Goal: Task Accomplishment & Management: Complete application form

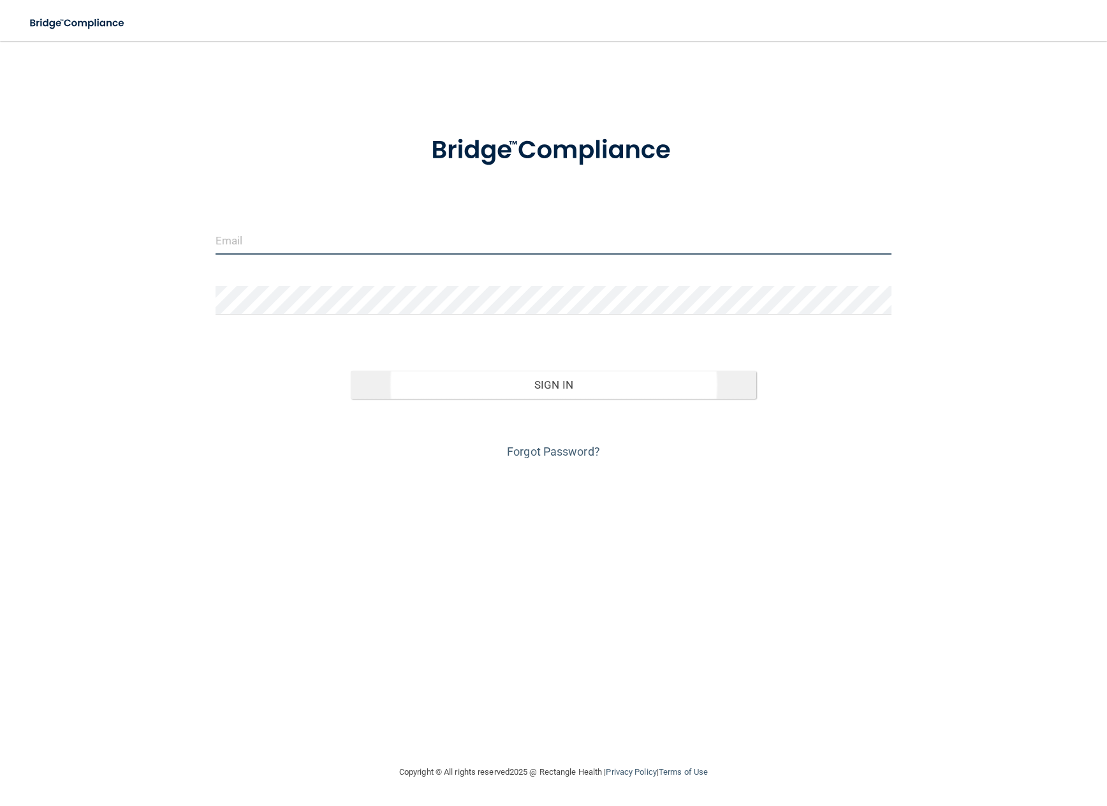
type input "[EMAIL_ADDRESS][DOMAIN_NAME]"
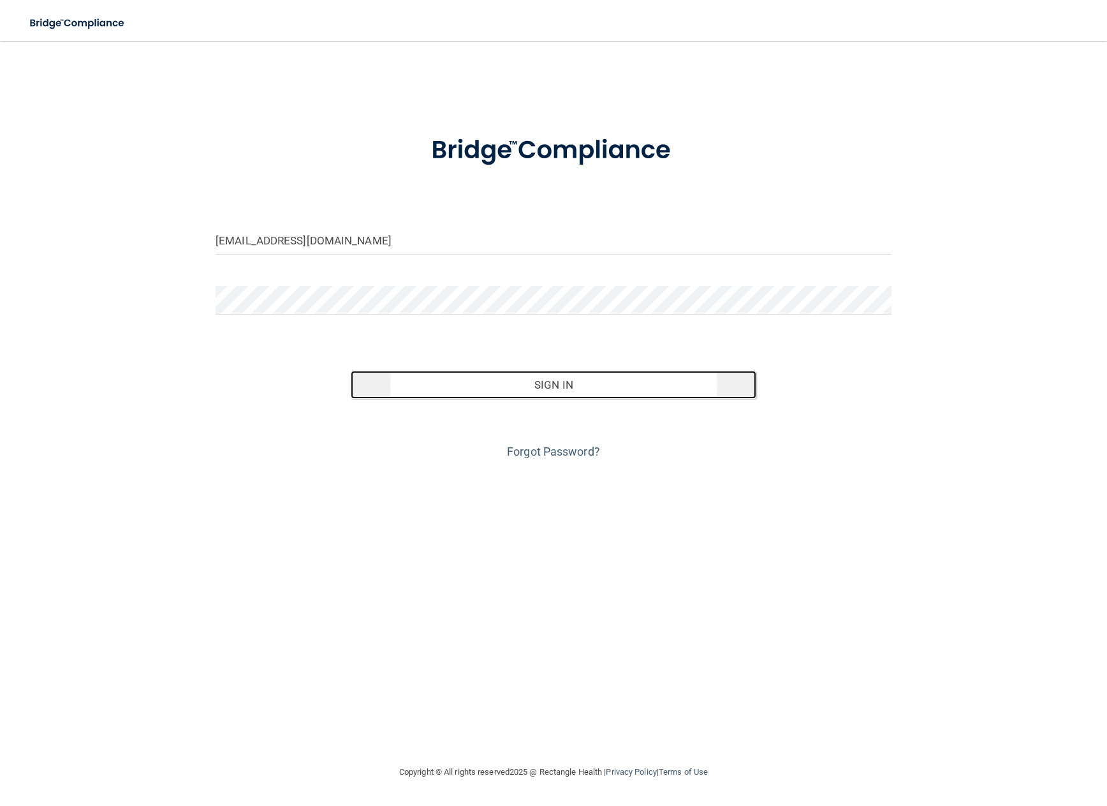
click at [584, 387] on button "Sign In" at bounding box center [554, 385] width 406 height 28
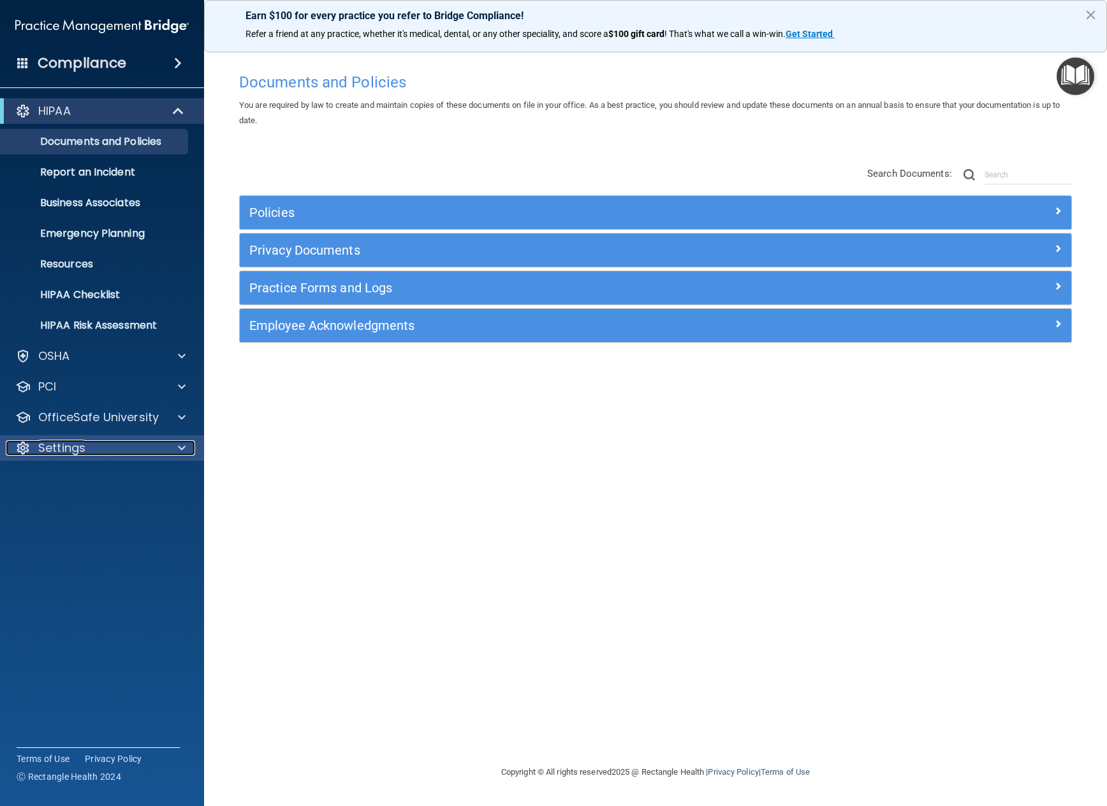
click at [183, 448] on span at bounding box center [182, 447] width 8 height 15
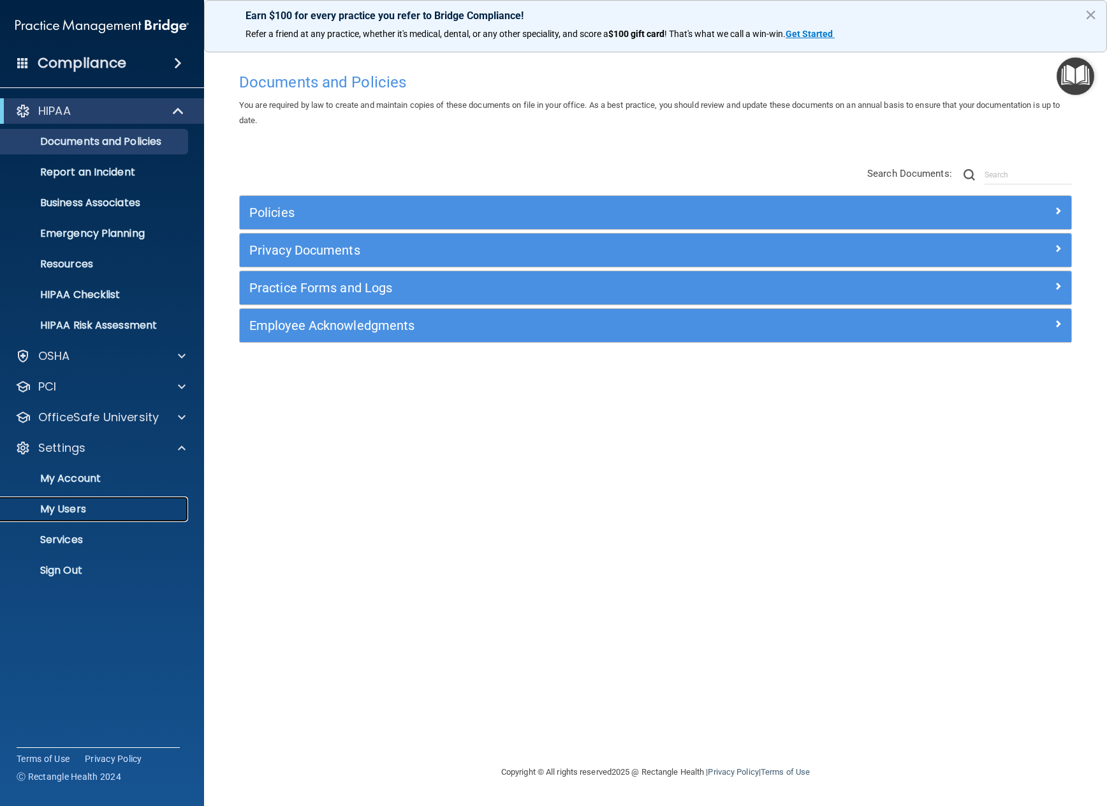
click at [77, 510] on p "My Users" at bounding box center [95, 509] width 174 height 13
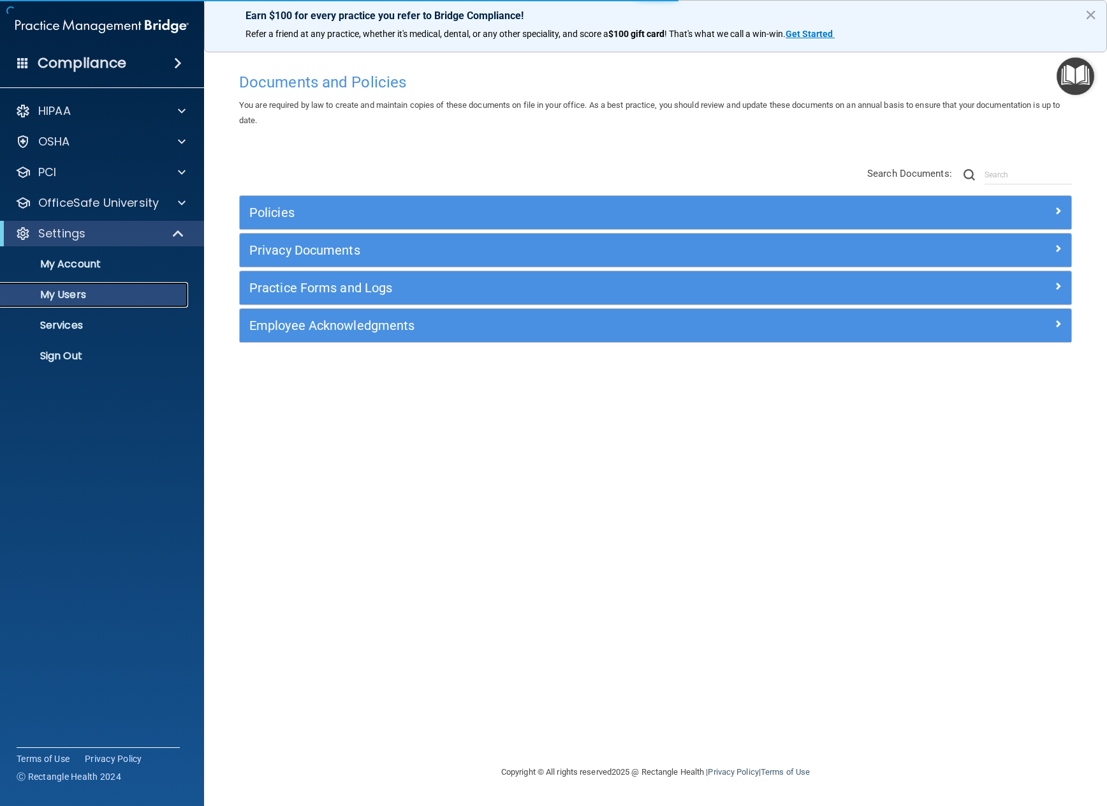
select select "20"
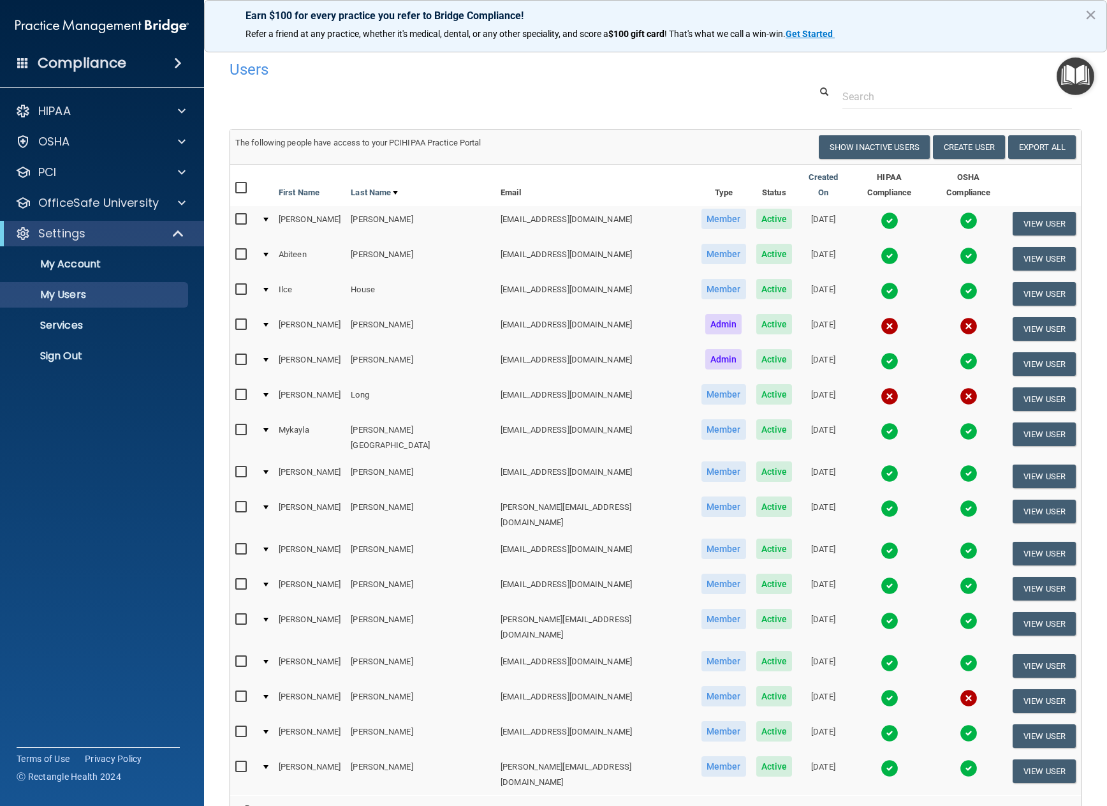
click at [244, 249] on input "checkbox" at bounding box center [242, 254] width 15 height 10
checkbox input "true"
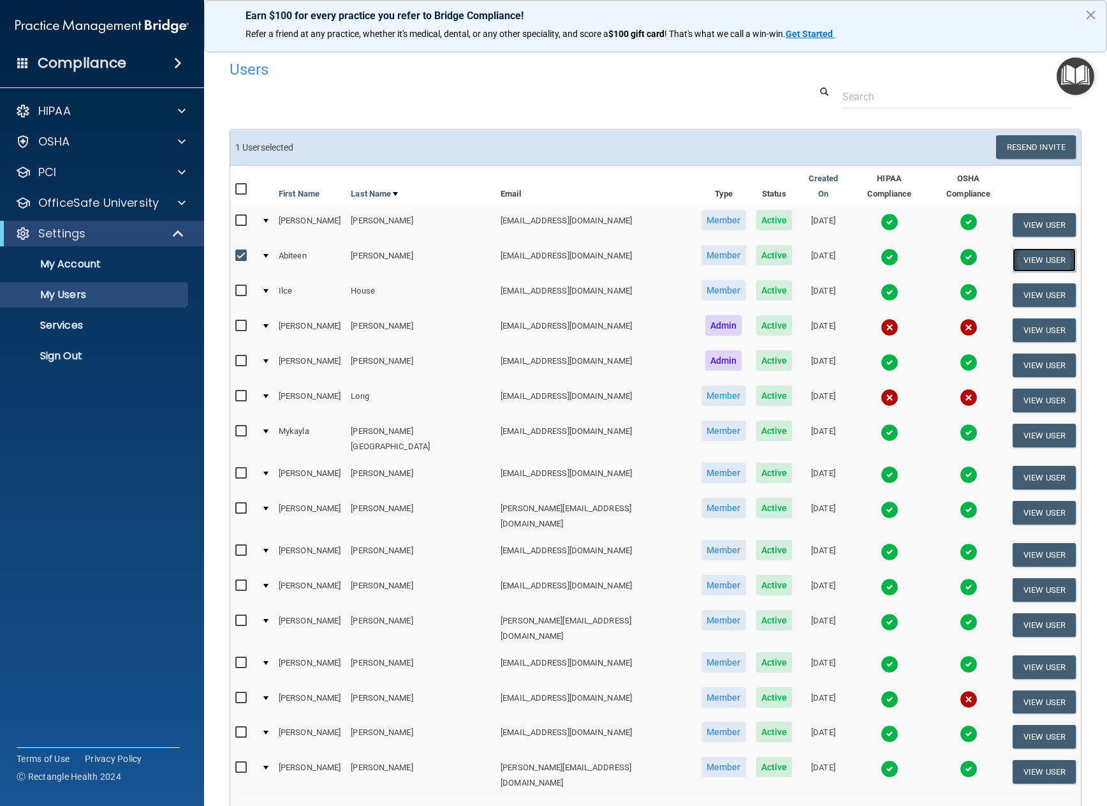
click at [1030, 250] on button "View User" at bounding box center [1044, 260] width 63 height 24
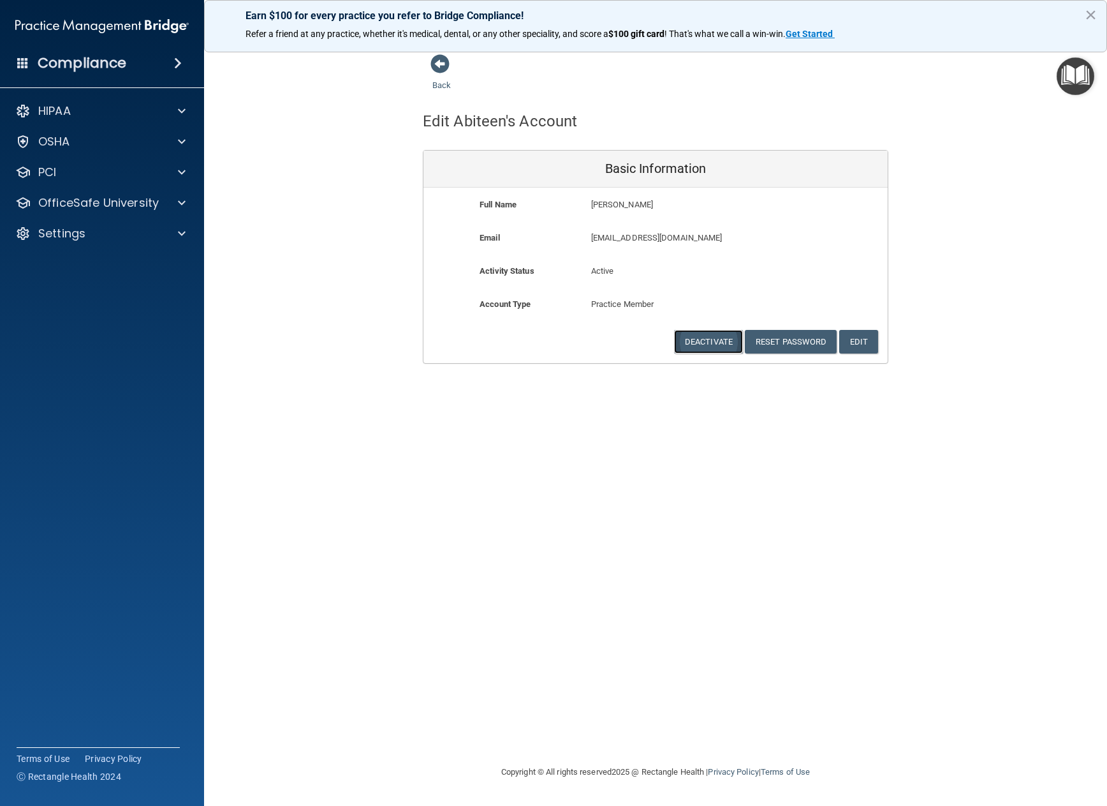
click at [715, 341] on button "Deactivate" at bounding box center [708, 342] width 69 height 24
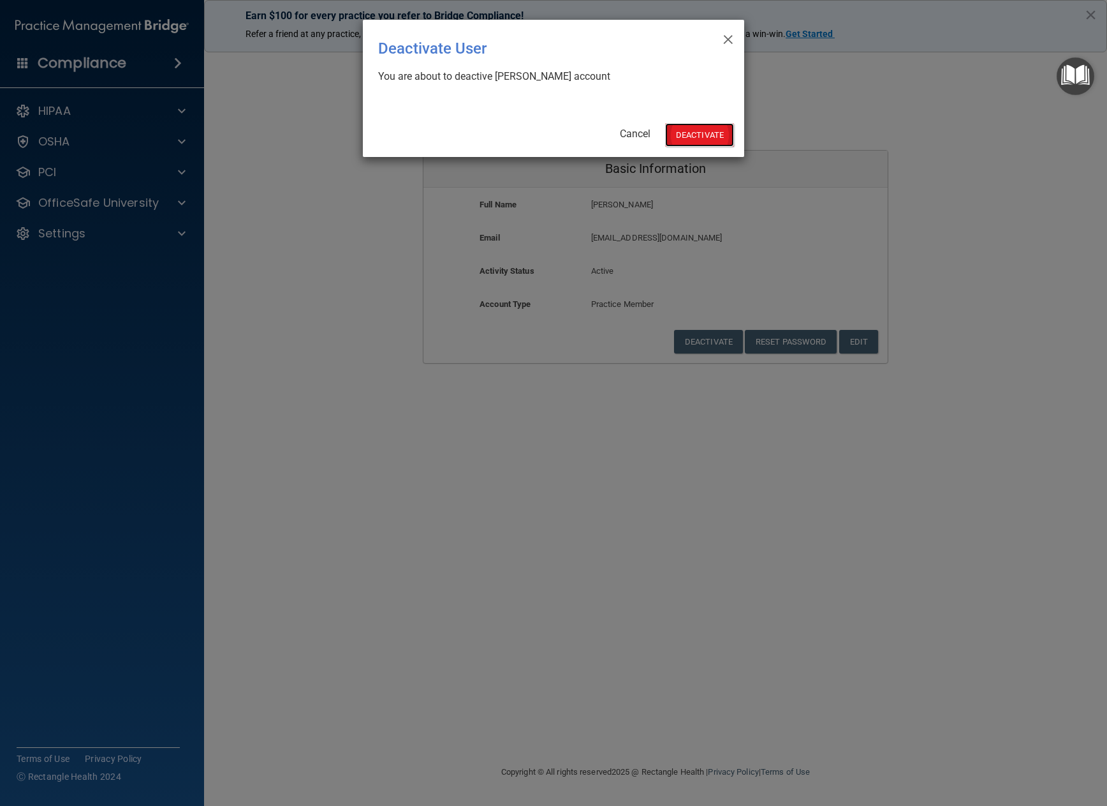
click at [697, 138] on button "Deactivate" at bounding box center [699, 135] width 69 height 24
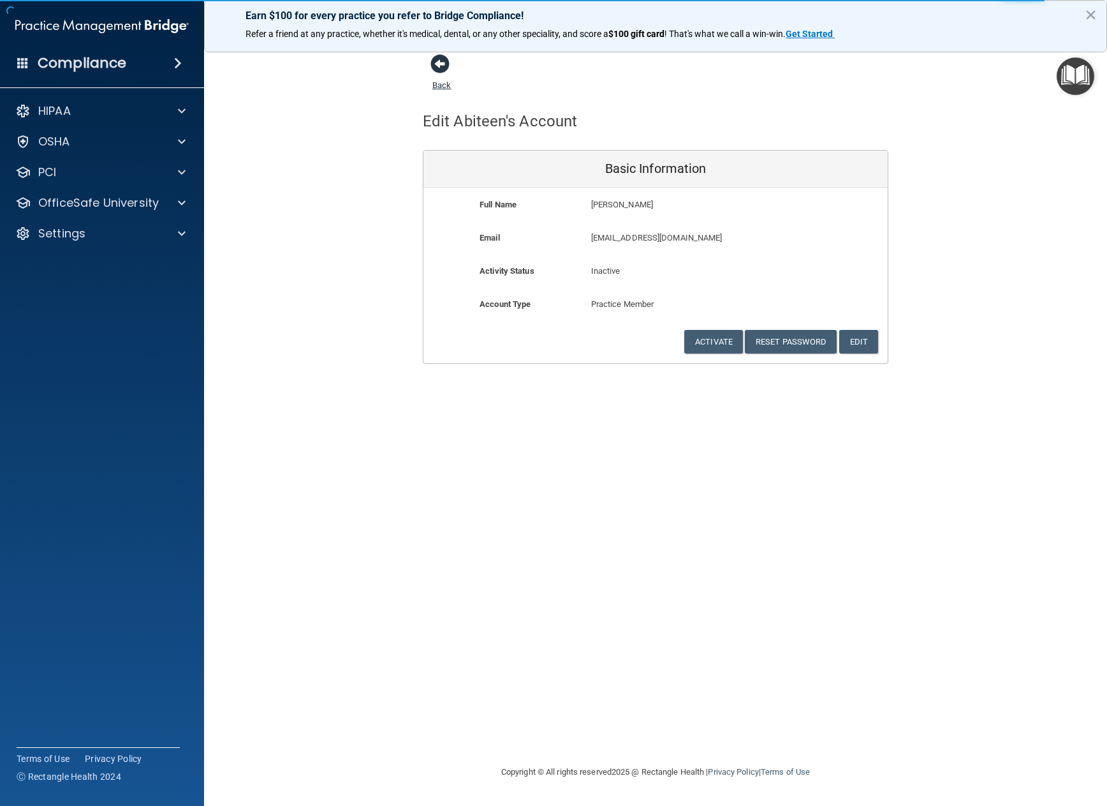
click at [440, 64] on span at bounding box center [440, 63] width 19 height 19
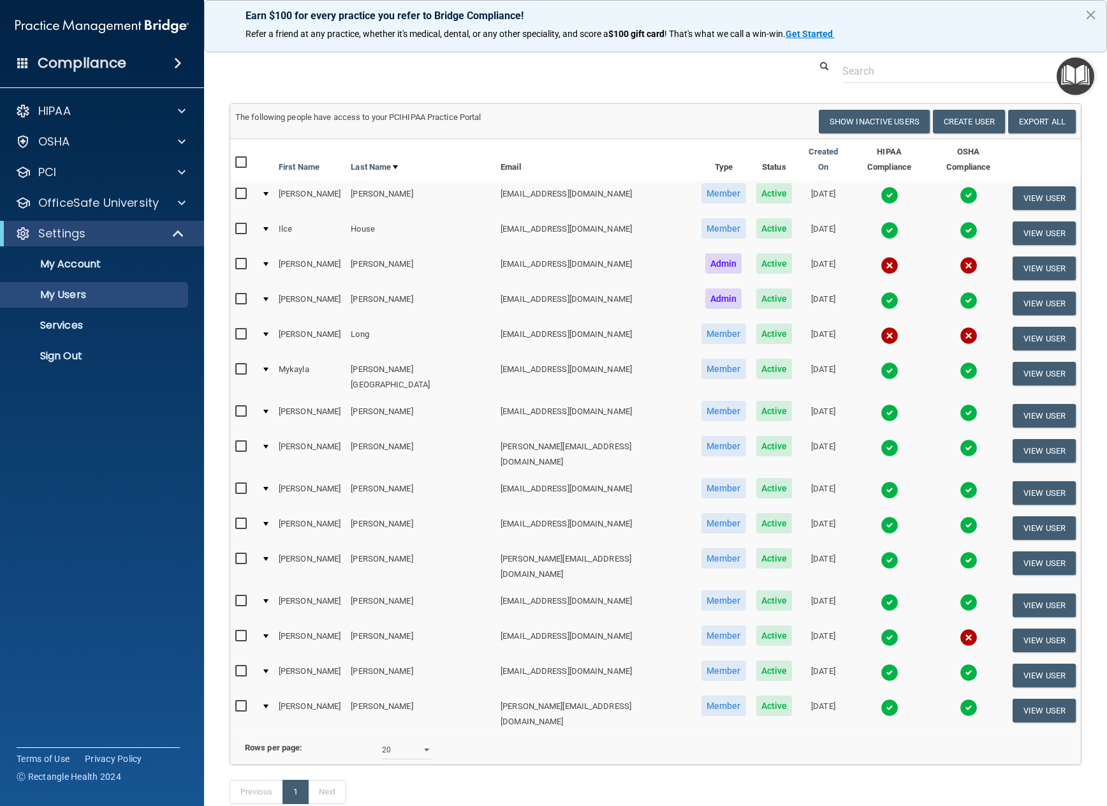
scroll to position [75, 0]
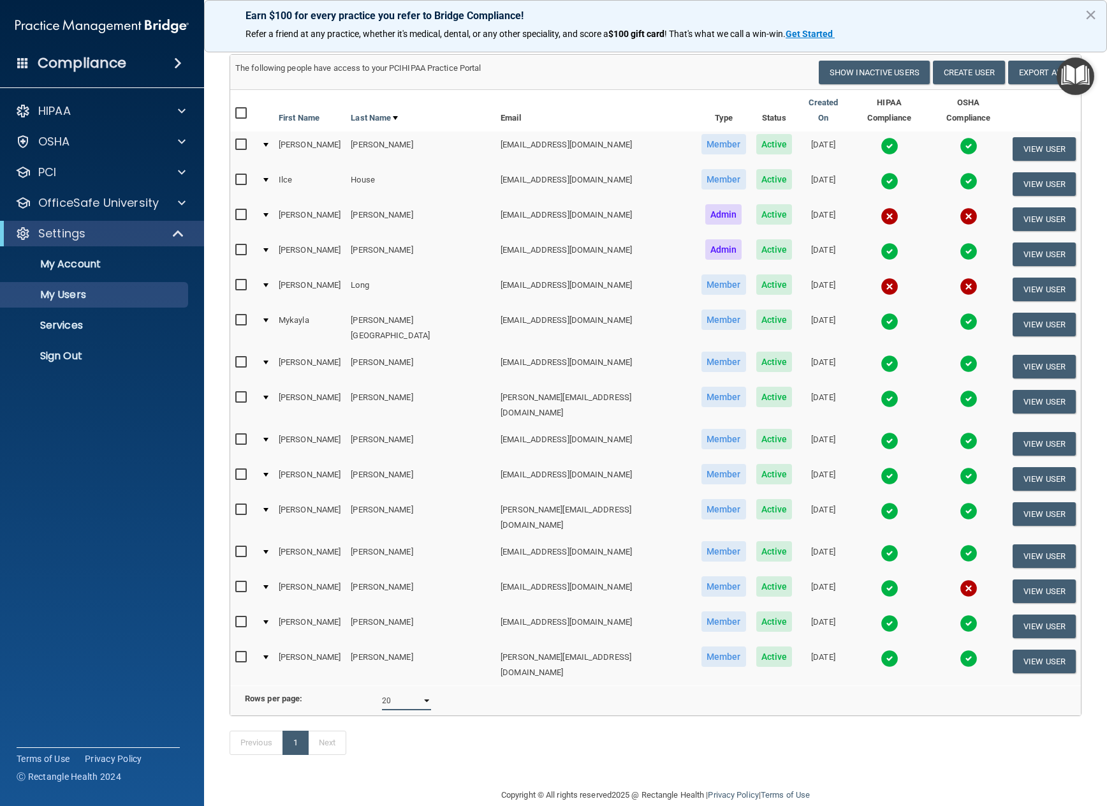
click at [422, 691] on select "10 20 30 40 all" at bounding box center [406, 700] width 49 height 19
select select "30"
click at [382, 691] on select "10 20 30 40 all" at bounding box center [406, 700] width 49 height 19
select select "30"
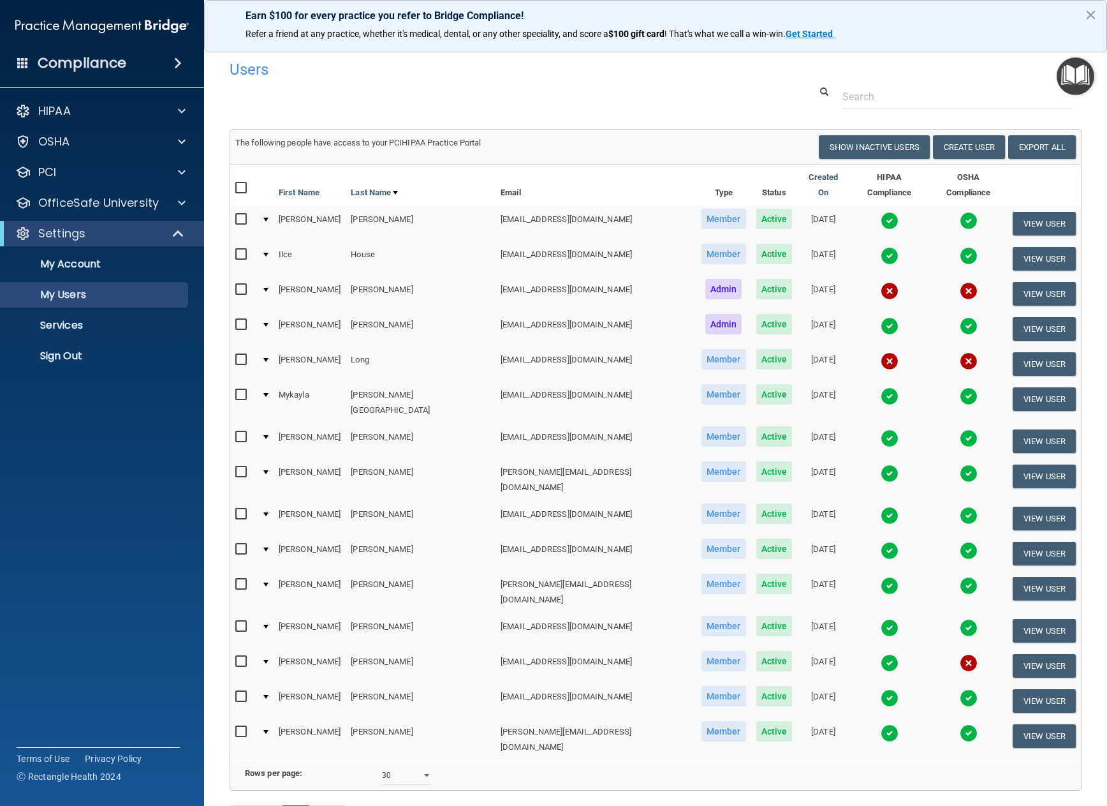
click at [239, 656] on input "checkbox" at bounding box center [242, 661] width 15 height 10
checkbox input "true"
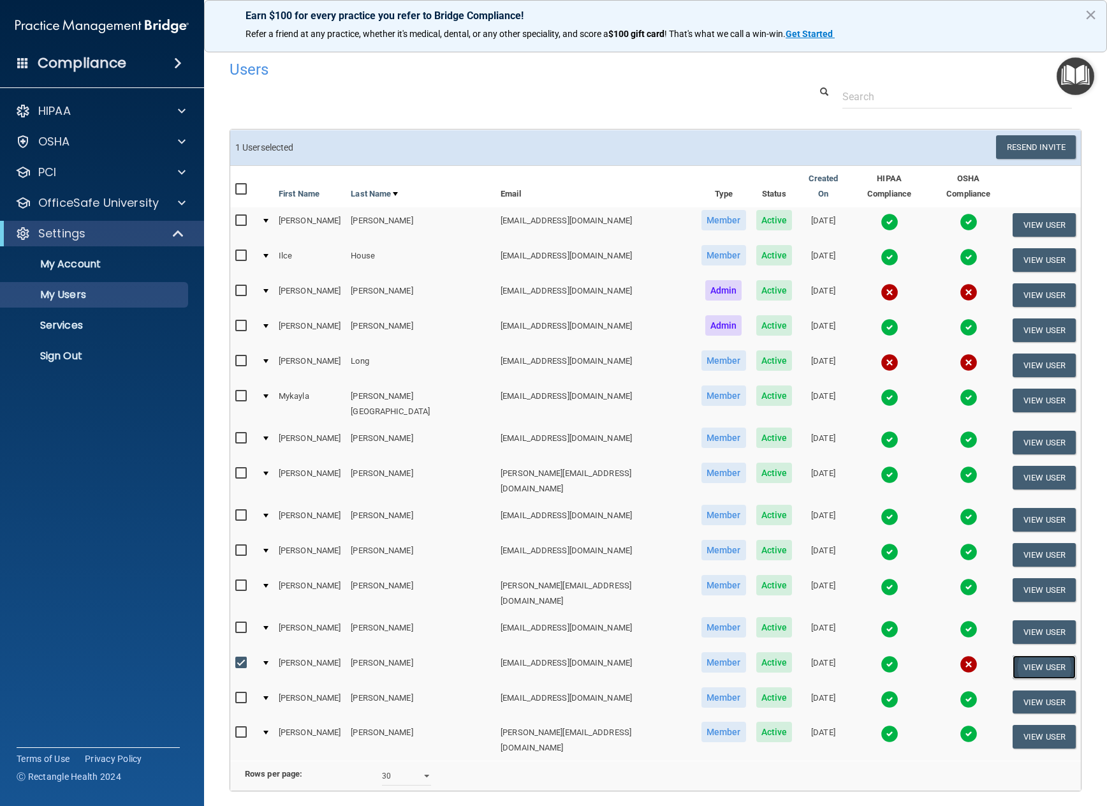
click at [1023, 655] on button "View User" at bounding box center [1044, 667] width 63 height 24
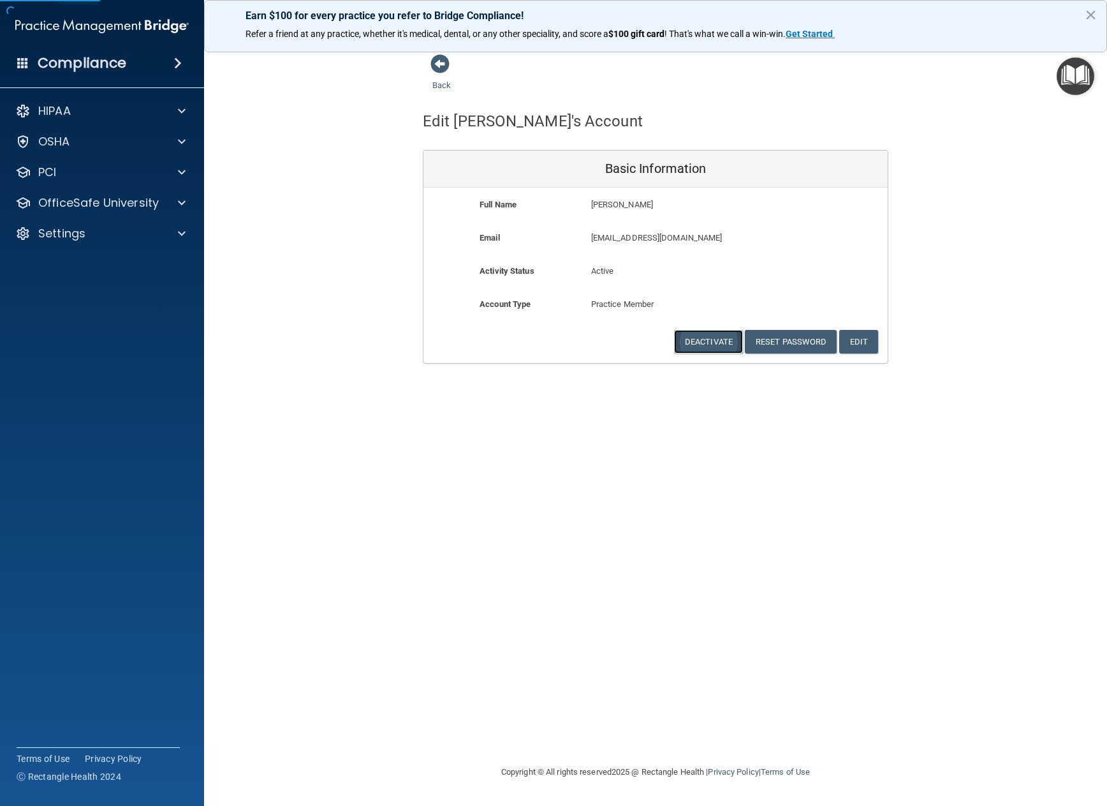
click at [718, 342] on button "Deactivate" at bounding box center [708, 342] width 69 height 24
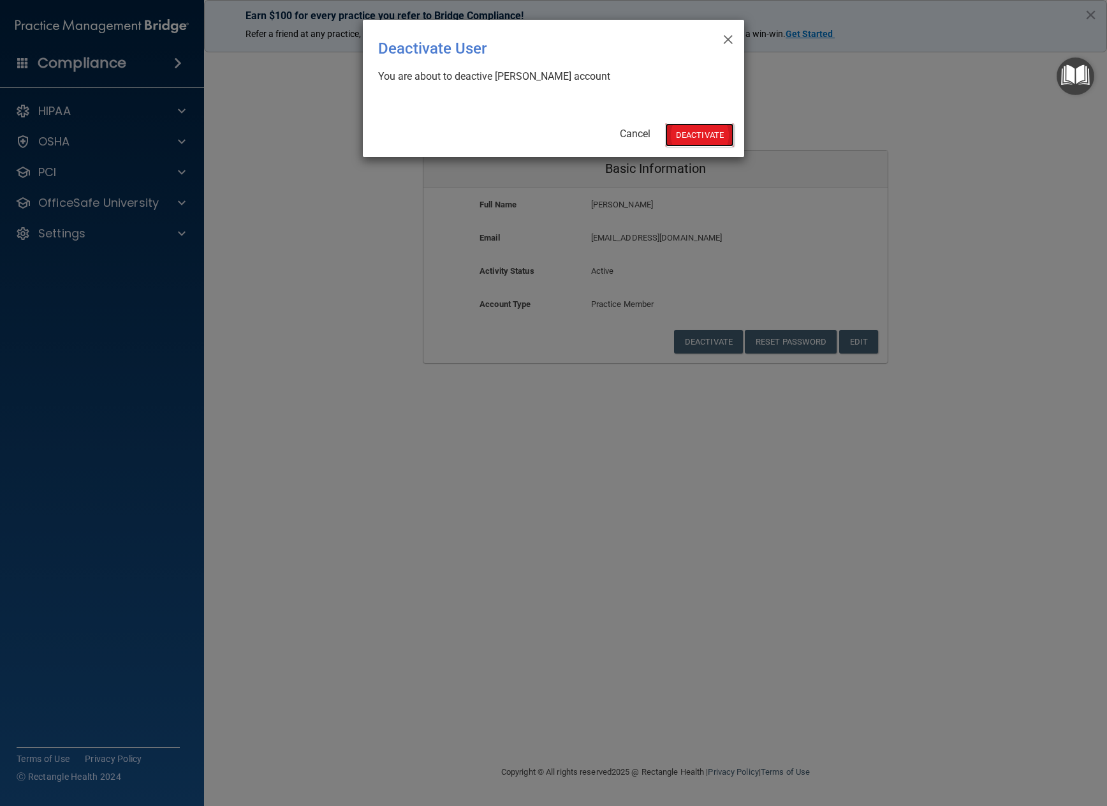
click at [688, 126] on button "Deactivate" at bounding box center [699, 135] width 69 height 24
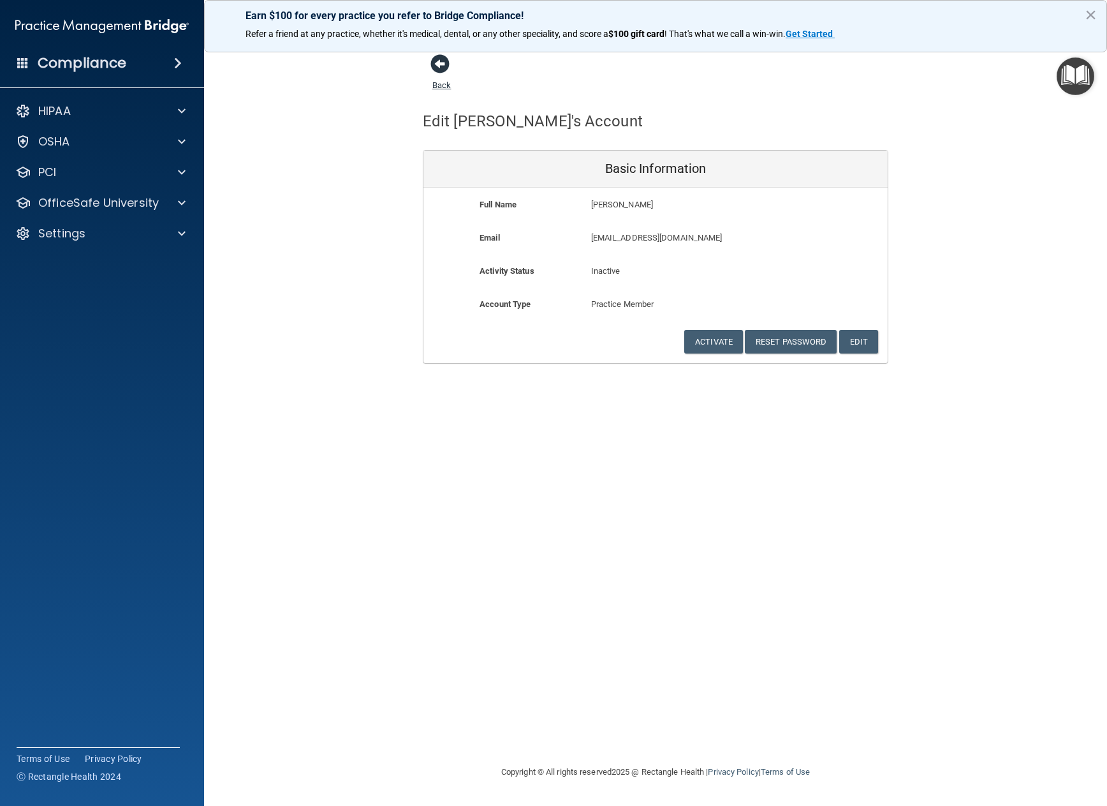
click at [443, 65] on span at bounding box center [440, 63] width 19 height 19
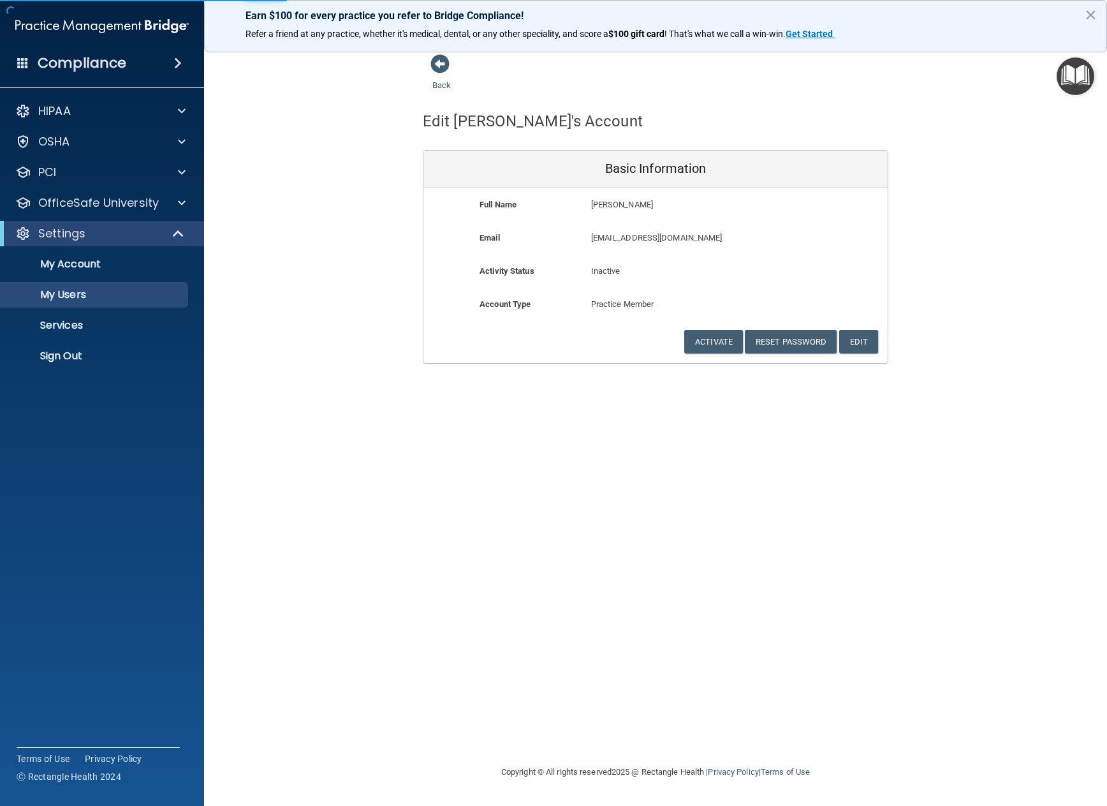
select select "30"
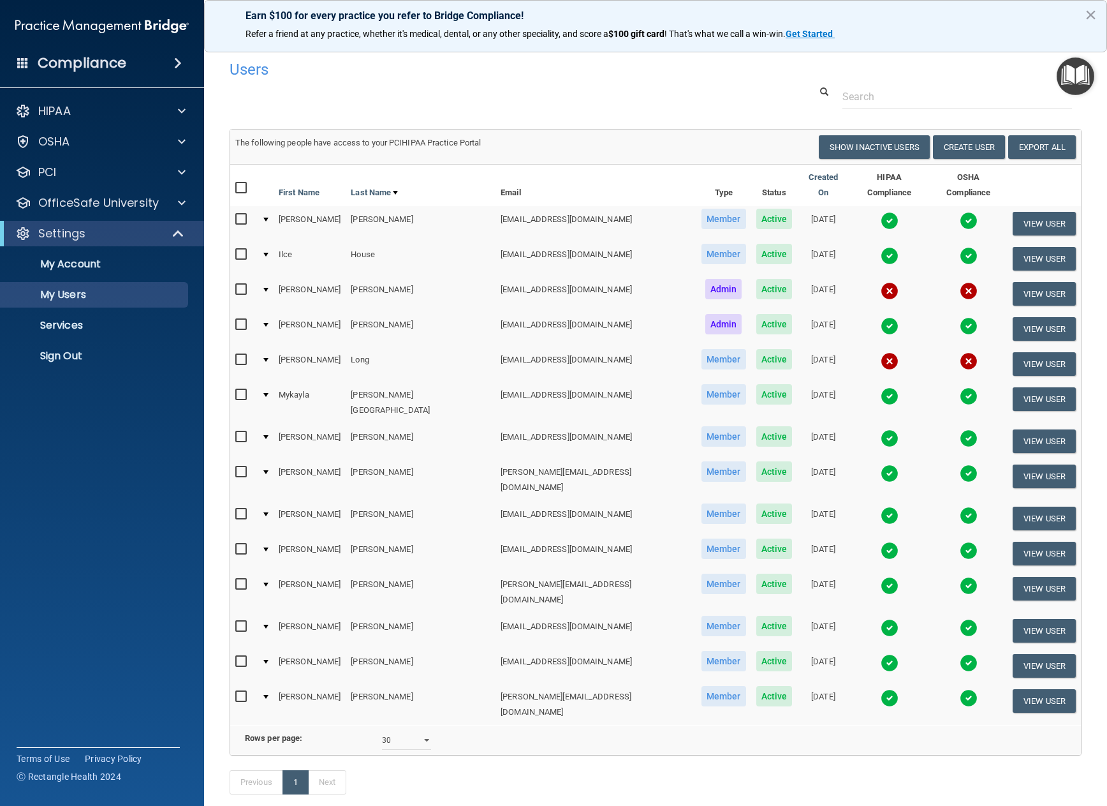
drag, startPoint x: 699, startPoint y: 91, endPoint x: 776, endPoint y: 77, distance: 77.8
click at [699, 91] on div at bounding box center [655, 97] width 871 height 24
click at [242, 621] on input "checkbox" at bounding box center [242, 626] width 15 height 10
checkbox input "true"
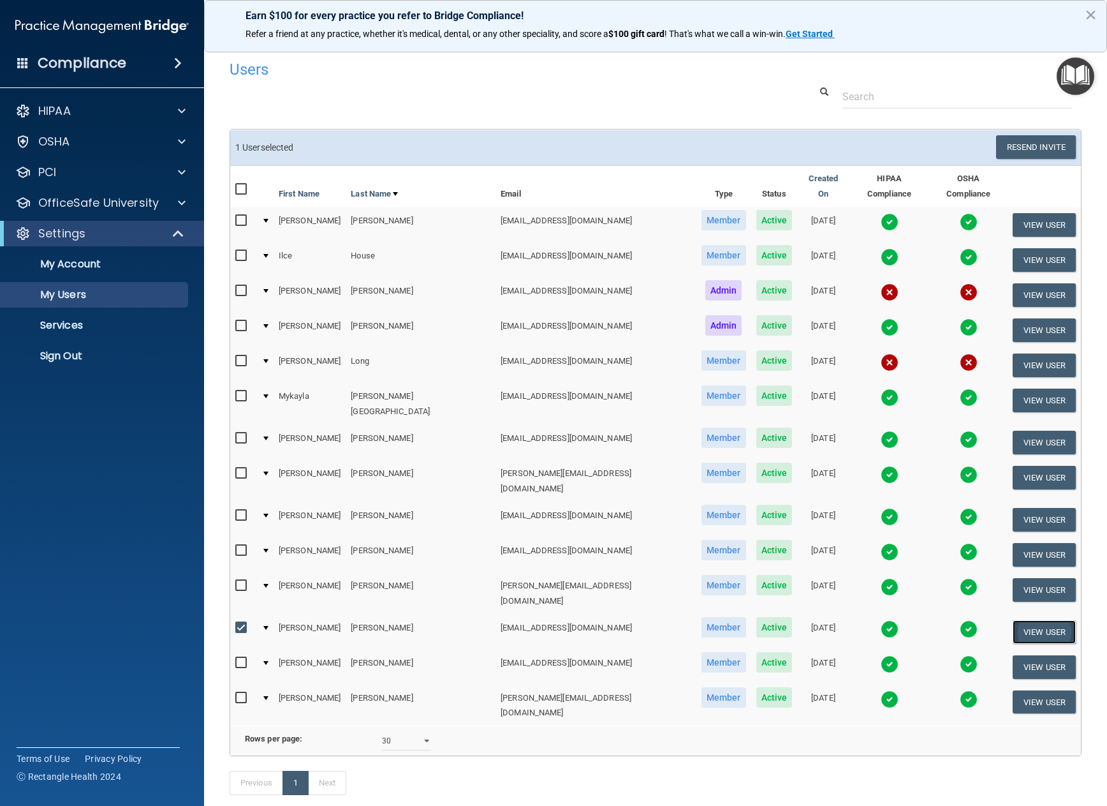
click at [1023, 620] on button "View User" at bounding box center [1044, 632] width 63 height 24
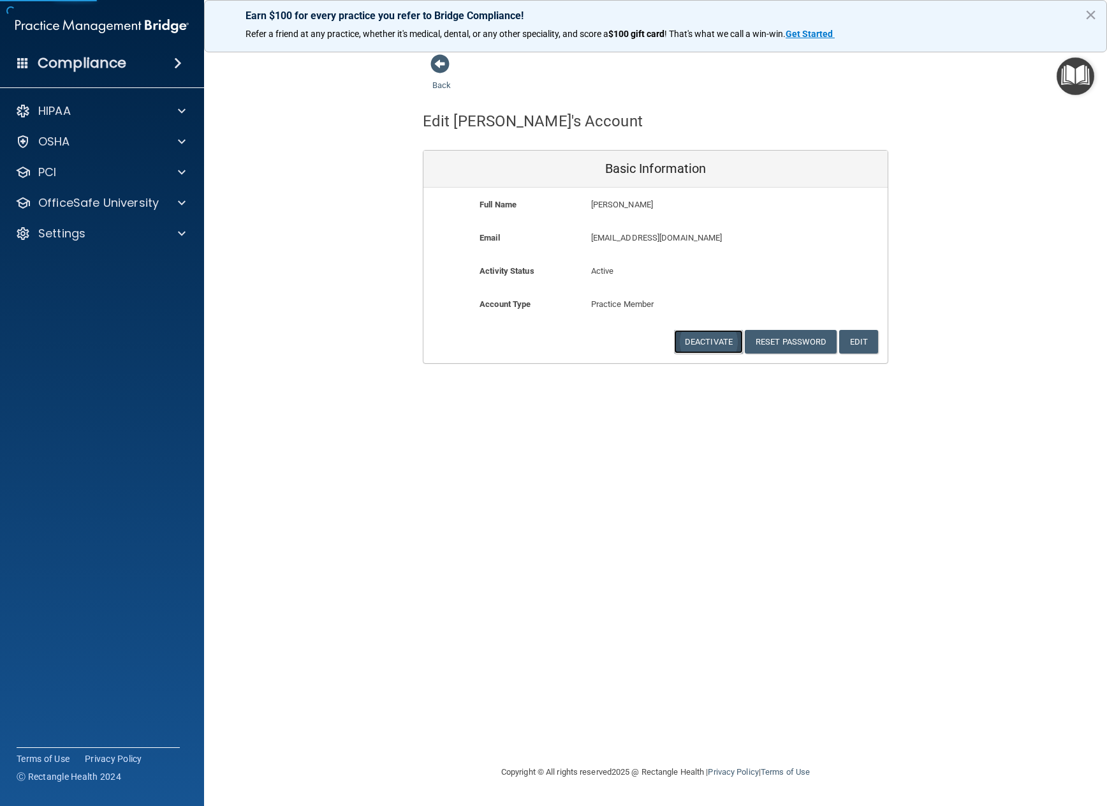
click at [702, 334] on button "Deactivate" at bounding box center [708, 342] width 69 height 24
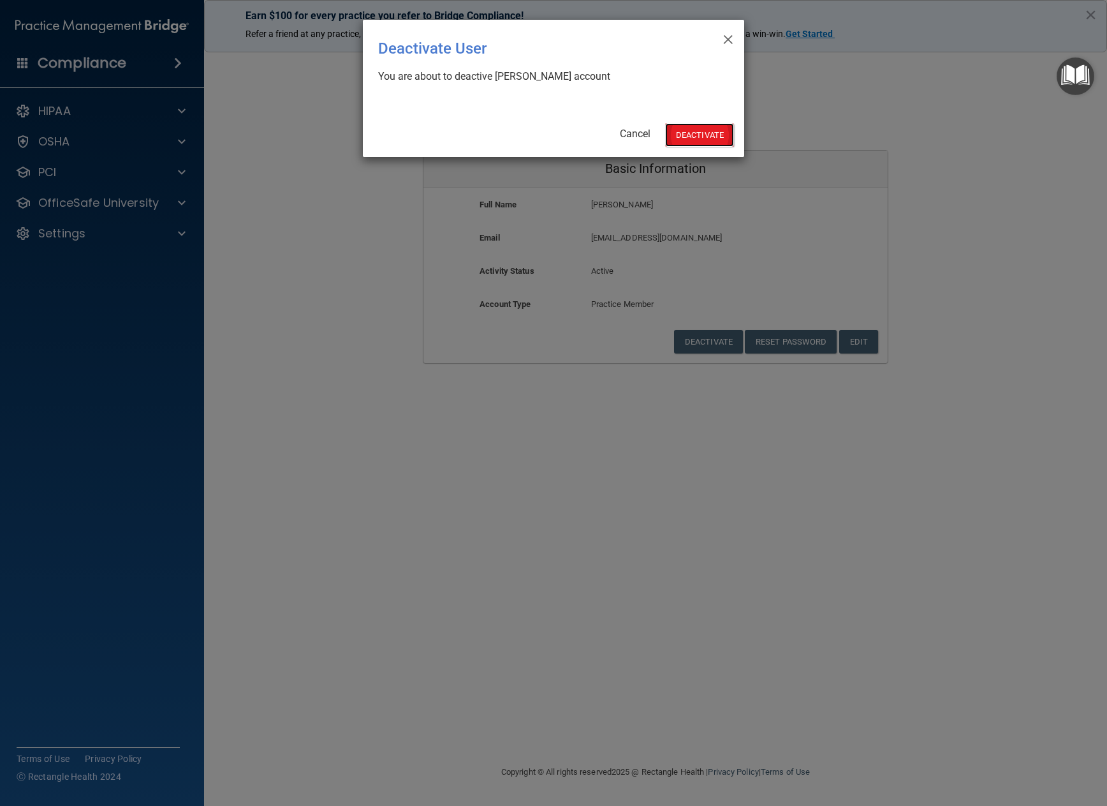
click at [704, 133] on button "Deactivate" at bounding box center [699, 135] width 69 height 24
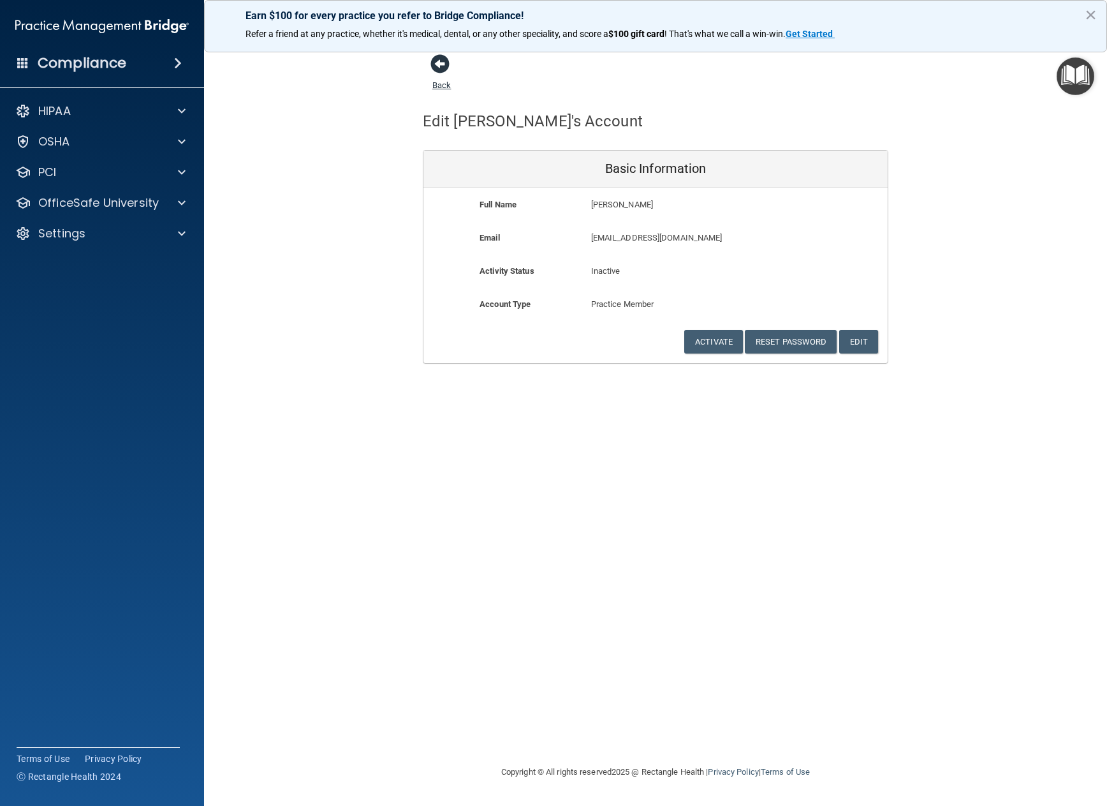
click at [443, 64] on span at bounding box center [440, 63] width 19 height 19
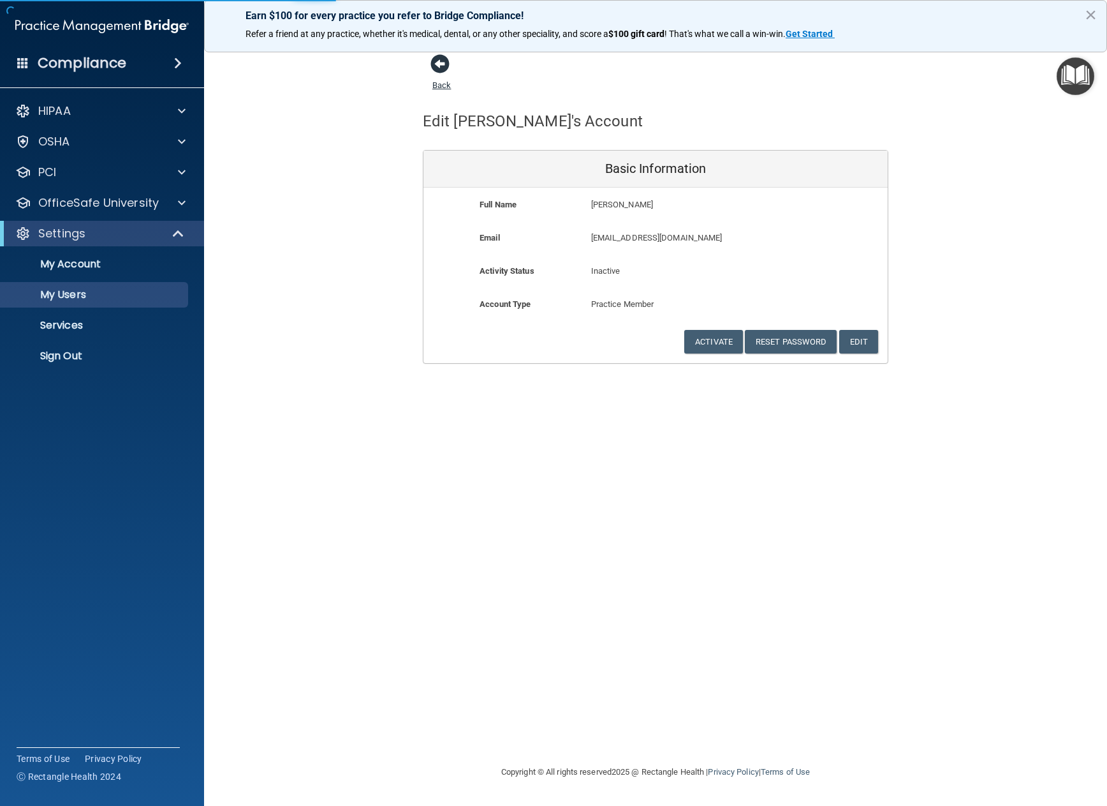
select select "30"
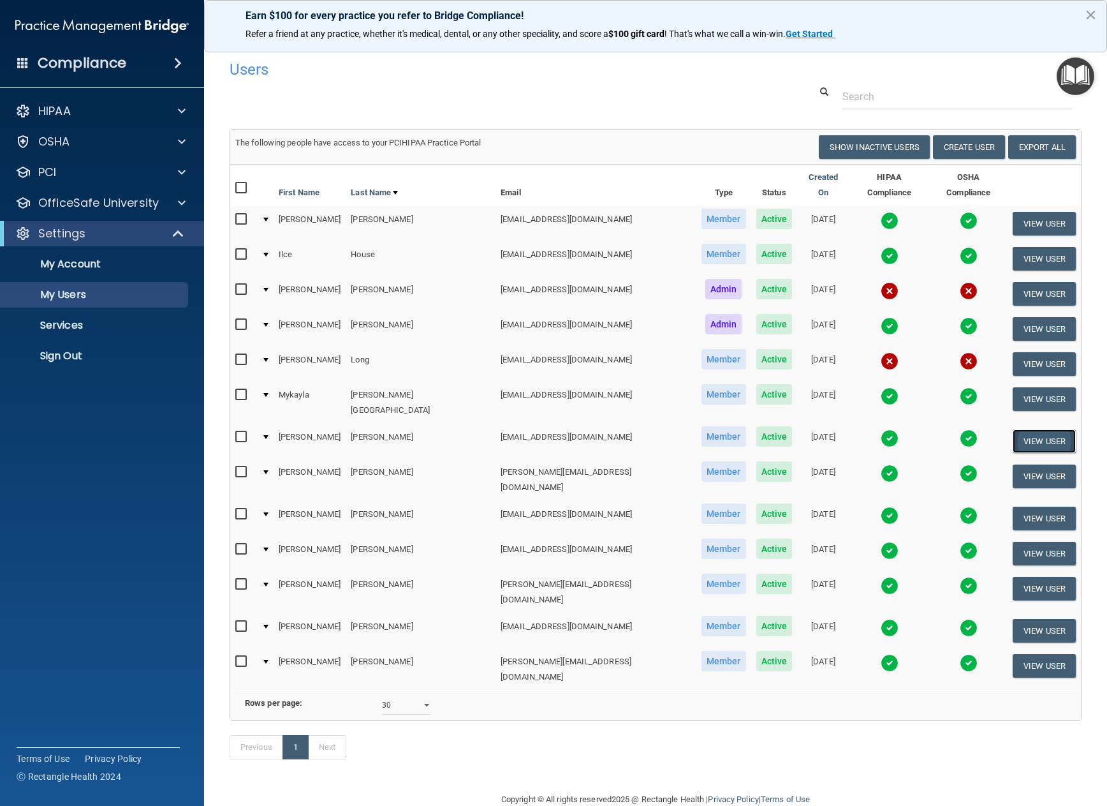
click at [1024, 429] on button "View User" at bounding box center [1044, 441] width 63 height 24
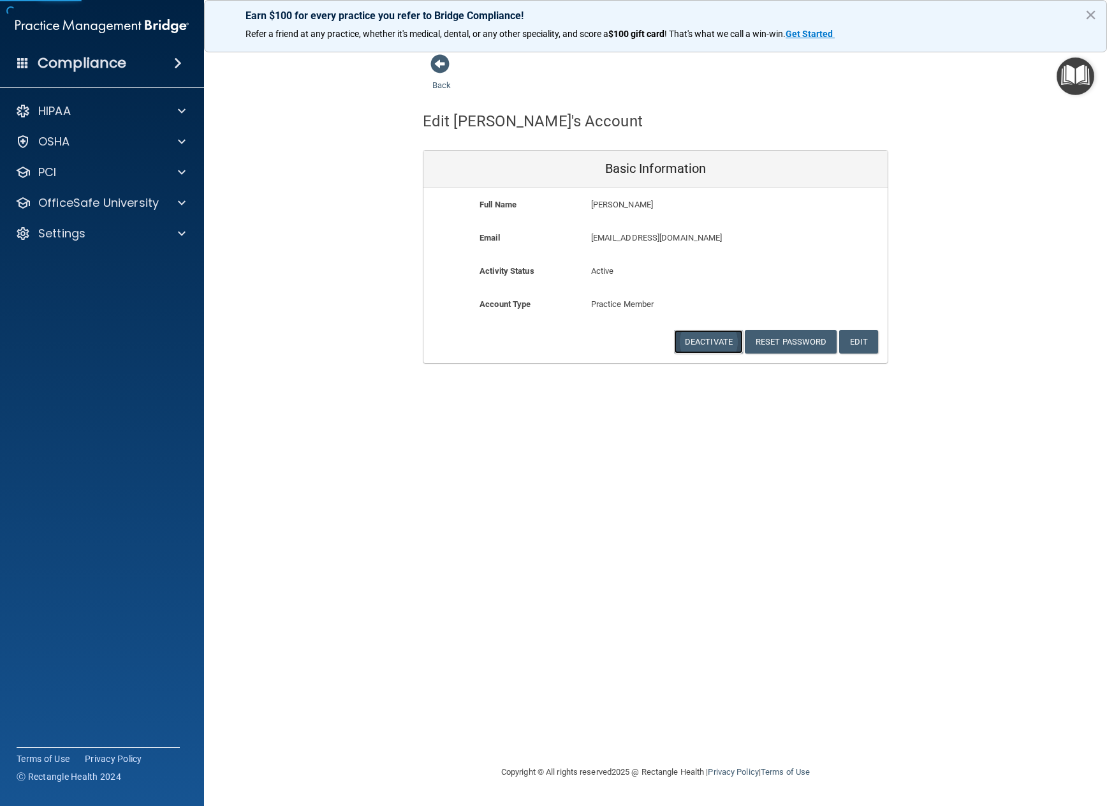
click at [719, 343] on button "Deactivate" at bounding box center [708, 342] width 69 height 24
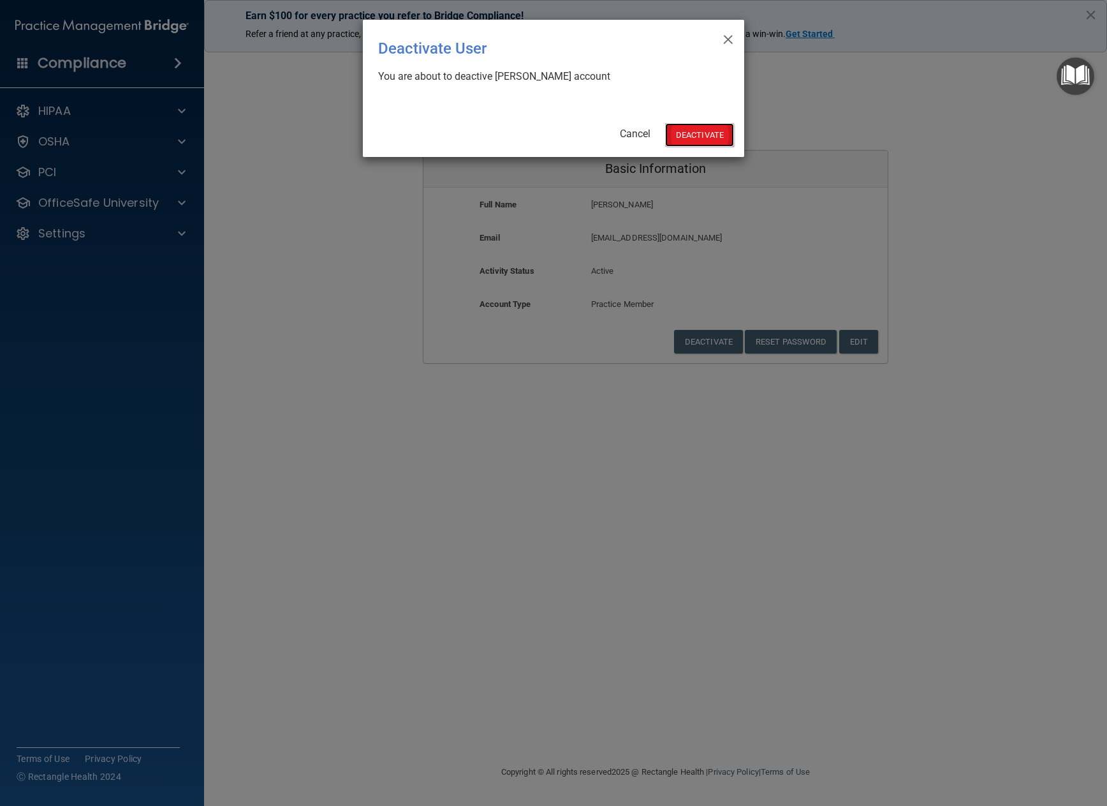
click at [699, 130] on button "Deactivate" at bounding box center [699, 135] width 69 height 24
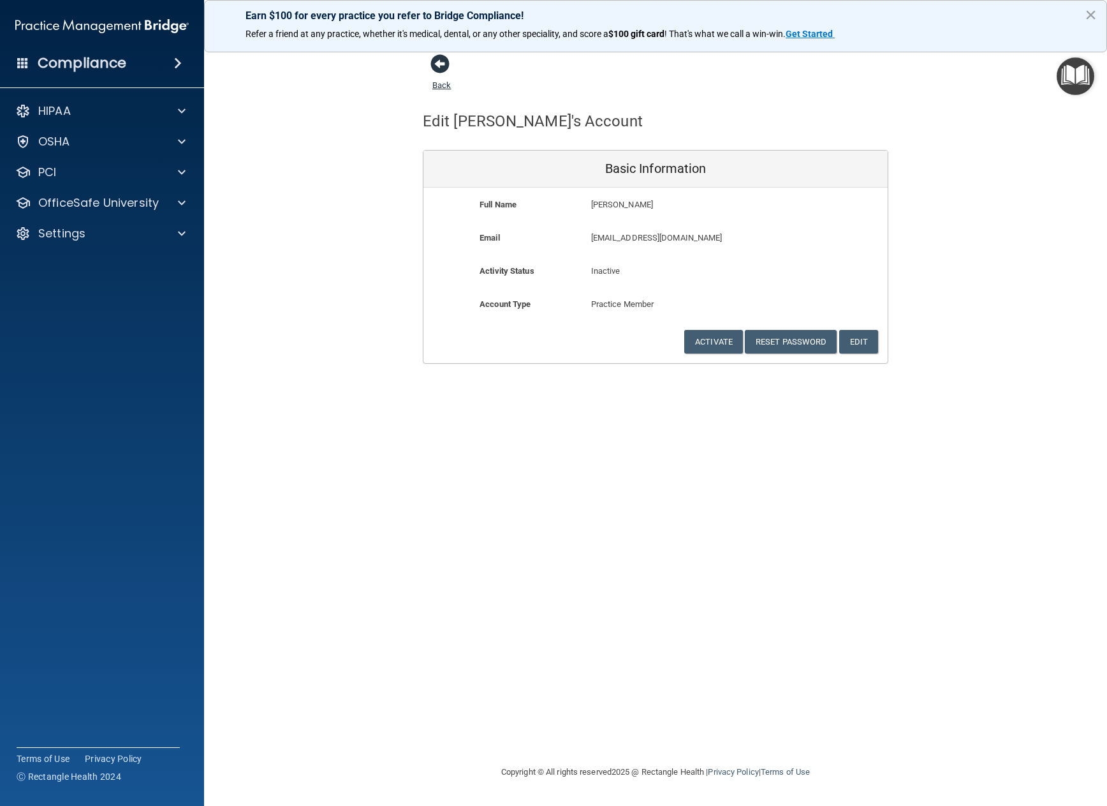
click at [439, 66] on span at bounding box center [440, 63] width 19 height 19
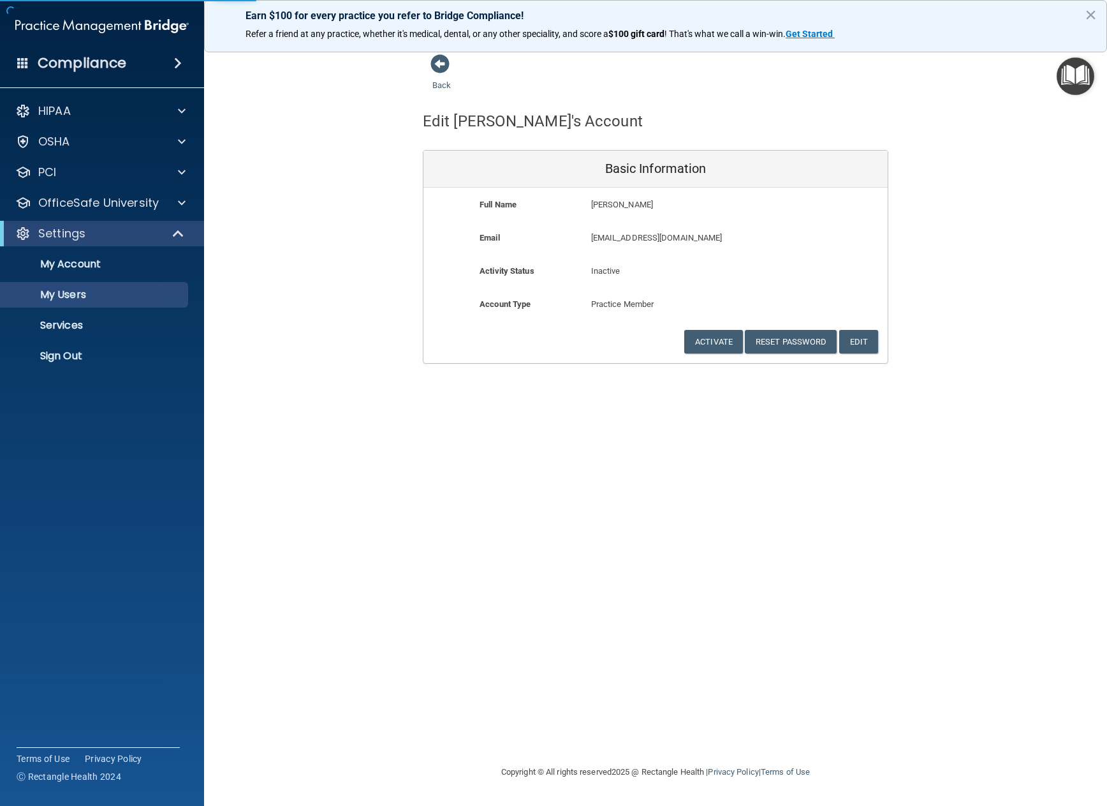
select select "30"
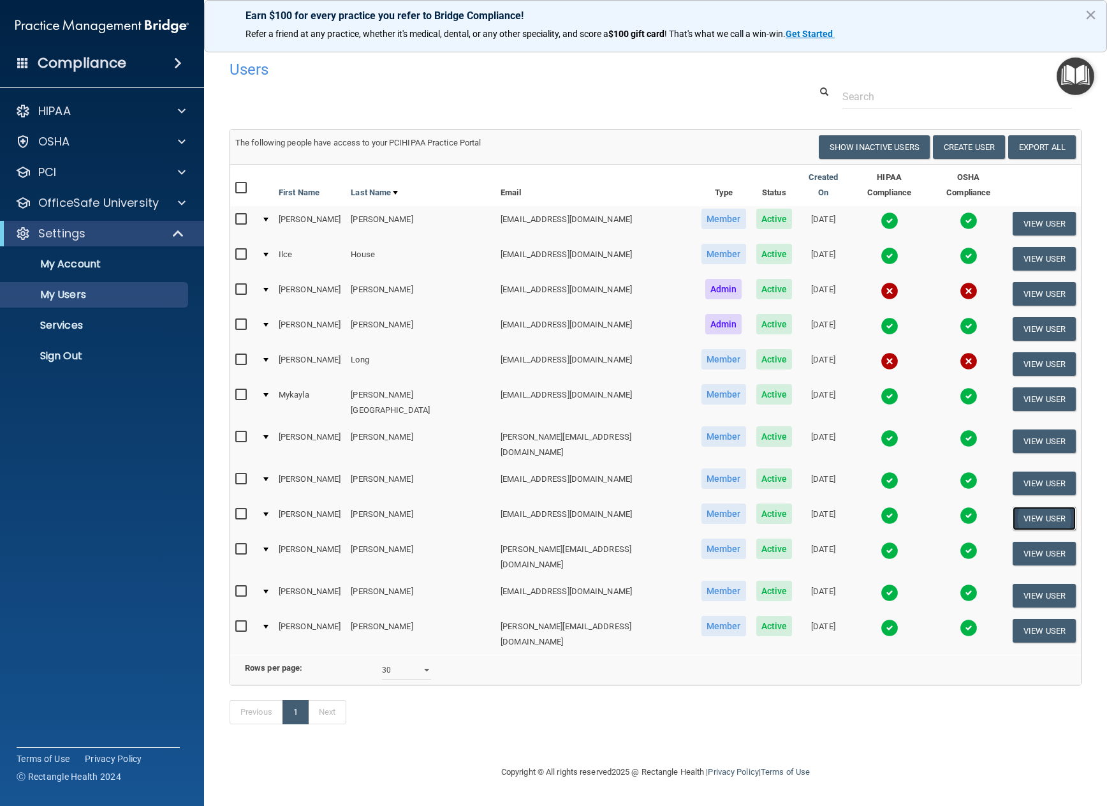
click at [1037, 507] on button "View User" at bounding box center [1044, 519] width 63 height 24
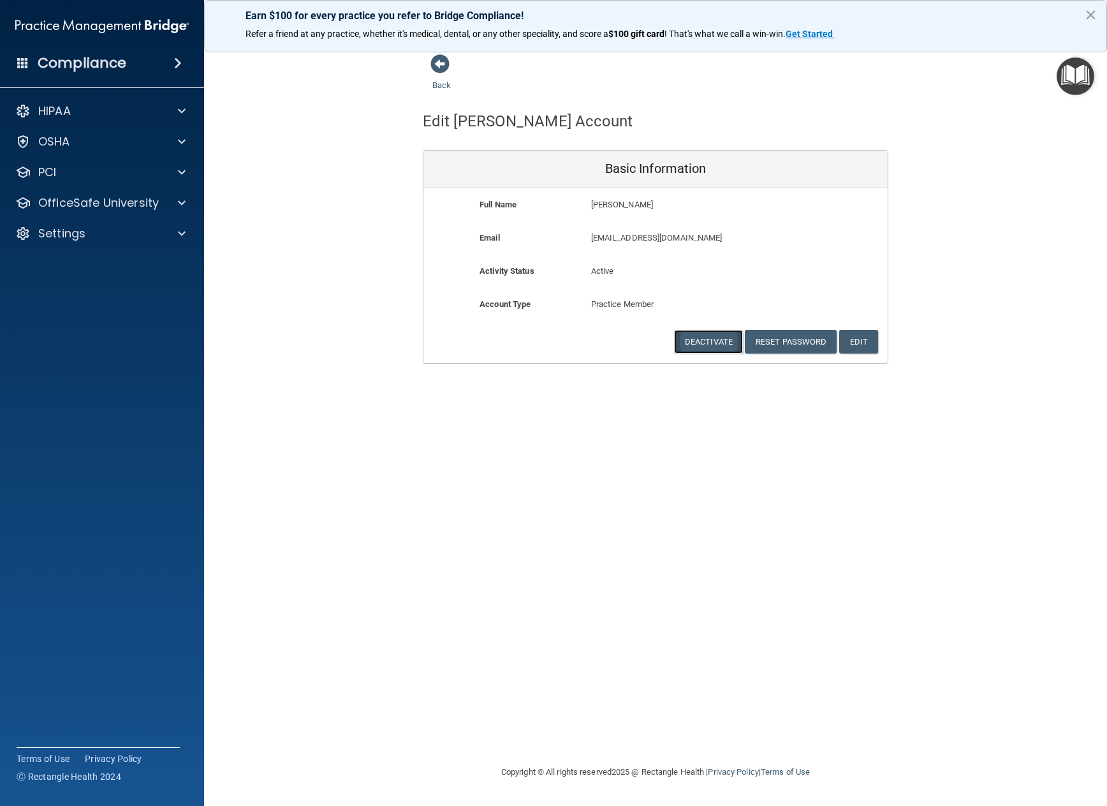
click at [716, 339] on button "Deactivate" at bounding box center [708, 342] width 69 height 24
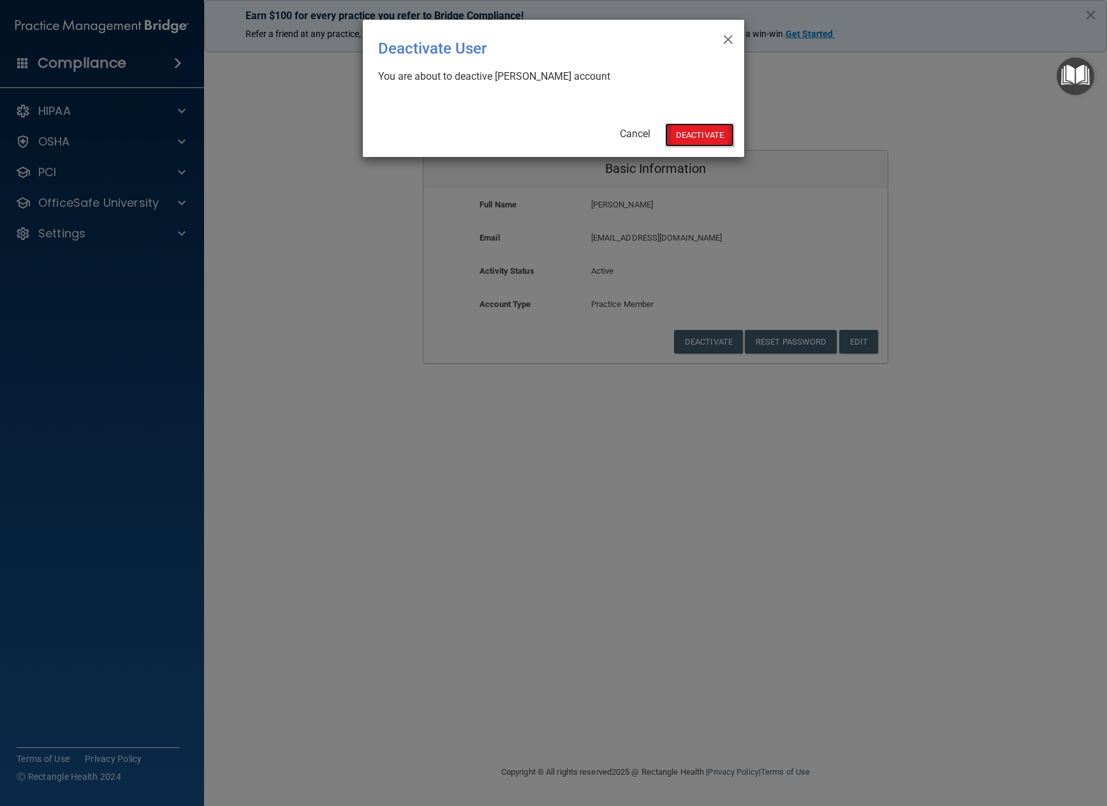
click at [730, 137] on button "Deactivate" at bounding box center [699, 135] width 69 height 24
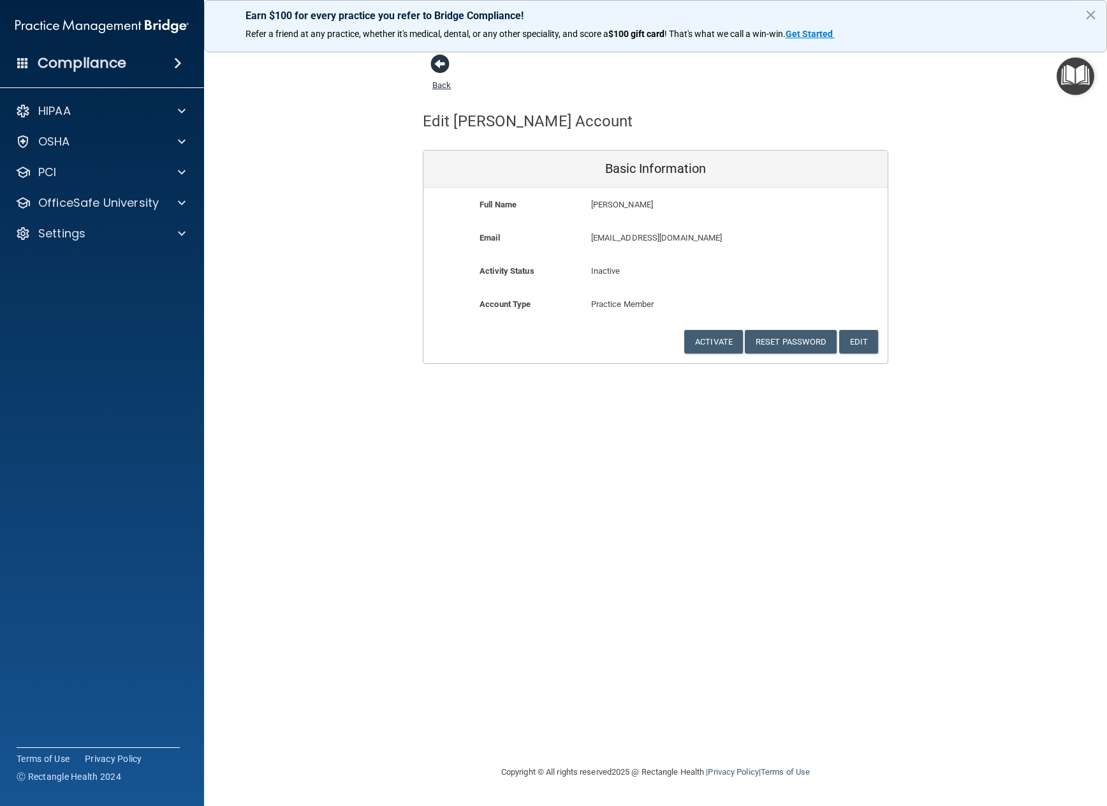
click at [440, 66] on span at bounding box center [440, 63] width 19 height 19
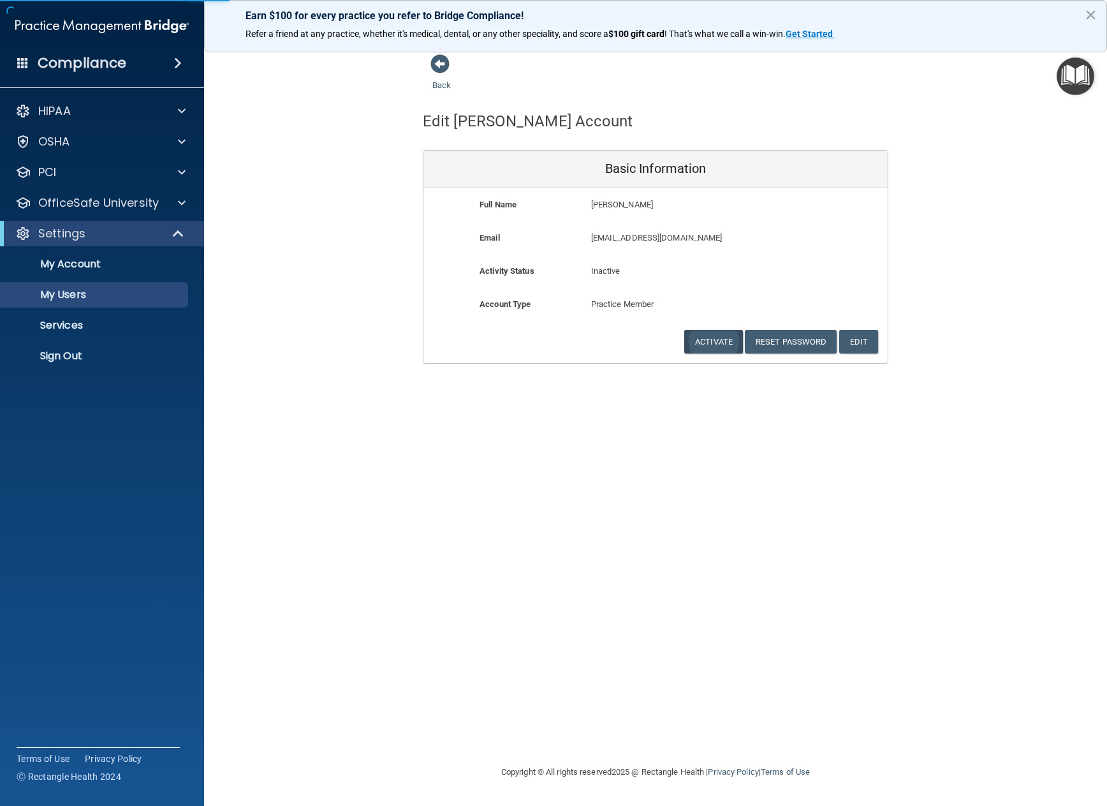
select select "30"
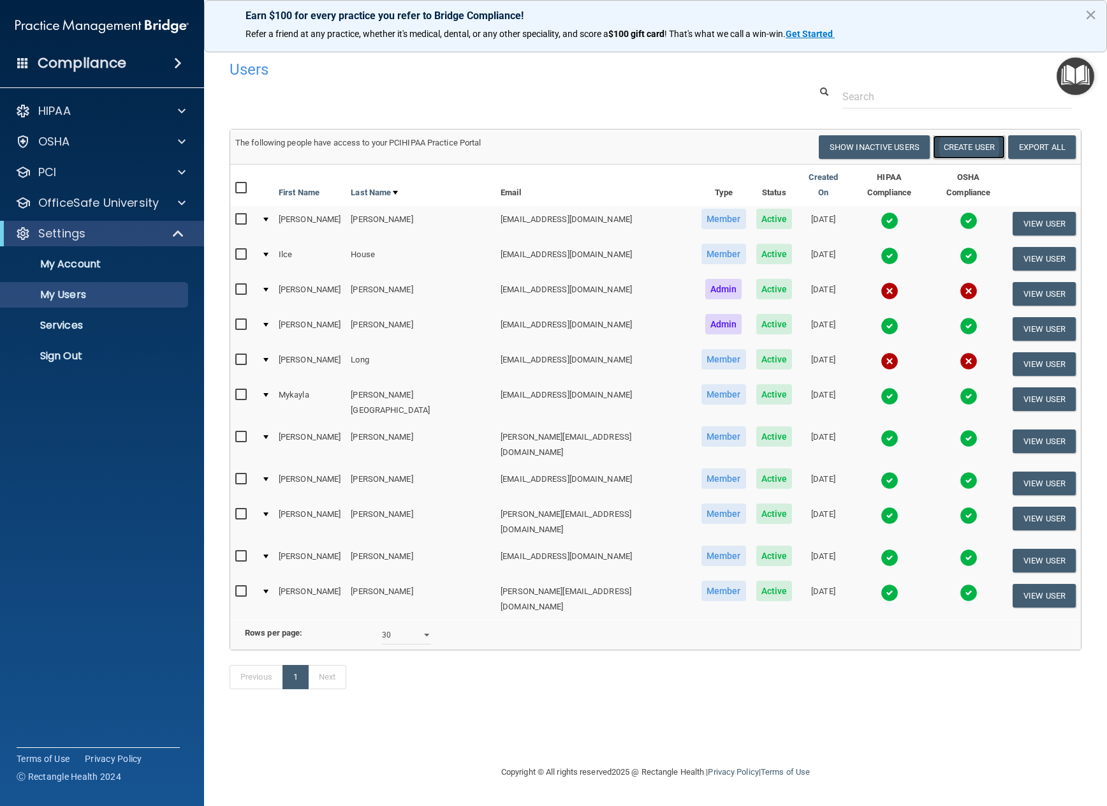
click at [978, 147] on button "Create User" at bounding box center [969, 147] width 72 height 24
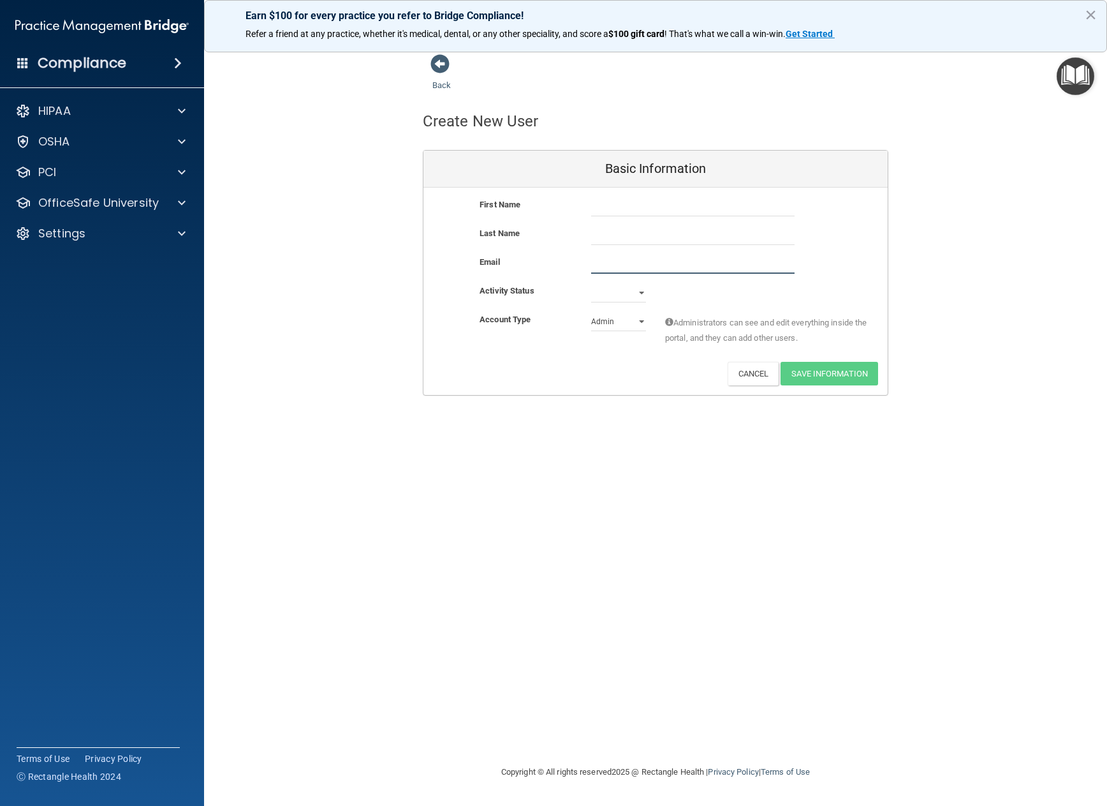
click at [649, 262] on input "email" at bounding box center [693, 264] width 204 height 19
paste input "[PERSON_NAME][EMAIL_ADDRESS][DOMAIN_NAME]"
type input "[PERSON_NAME][EMAIL_ADDRESS][DOMAIN_NAME]"
click at [654, 208] on input "text" at bounding box center [693, 206] width 204 height 19
type input "[PERSON_NAME]"
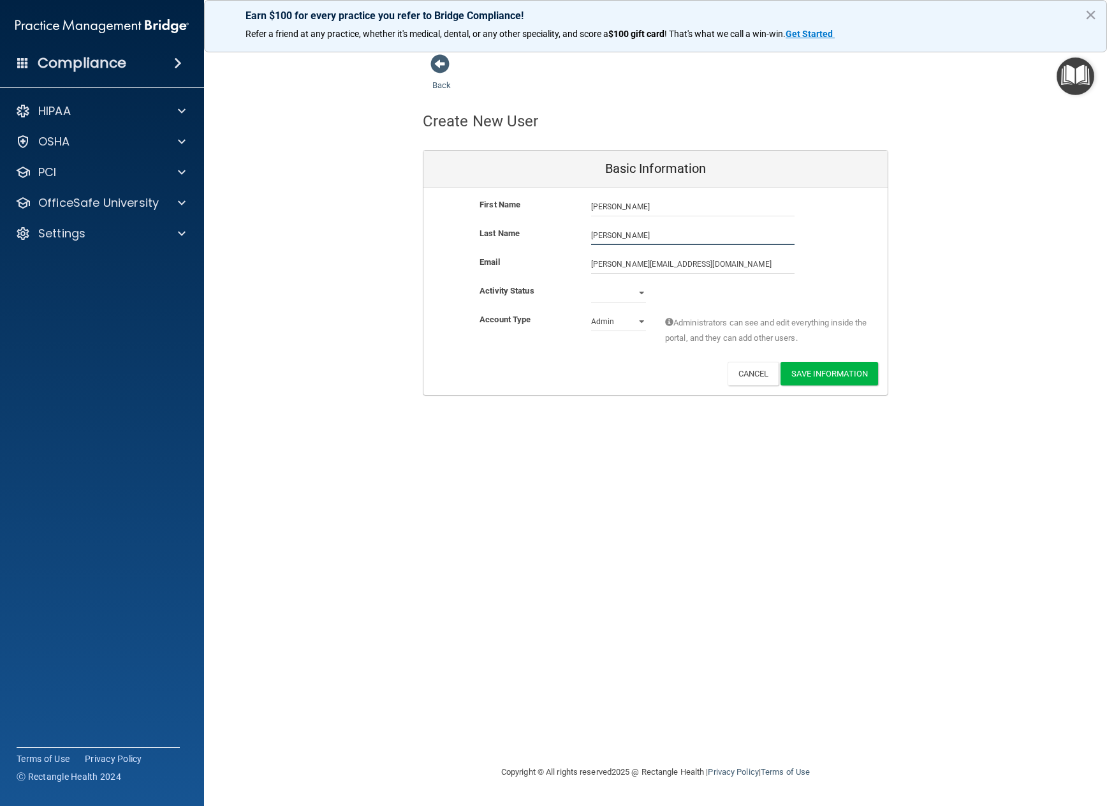
type input "[PERSON_NAME]"
click at [644, 295] on select "Active Inactive" at bounding box center [618, 292] width 55 height 19
select select "active"
click at [591, 283] on select "Active Inactive" at bounding box center [618, 292] width 55 height 19
click at [640, 322] on select "Admin Member" at bounding box center [618, 321] width 55 height 19
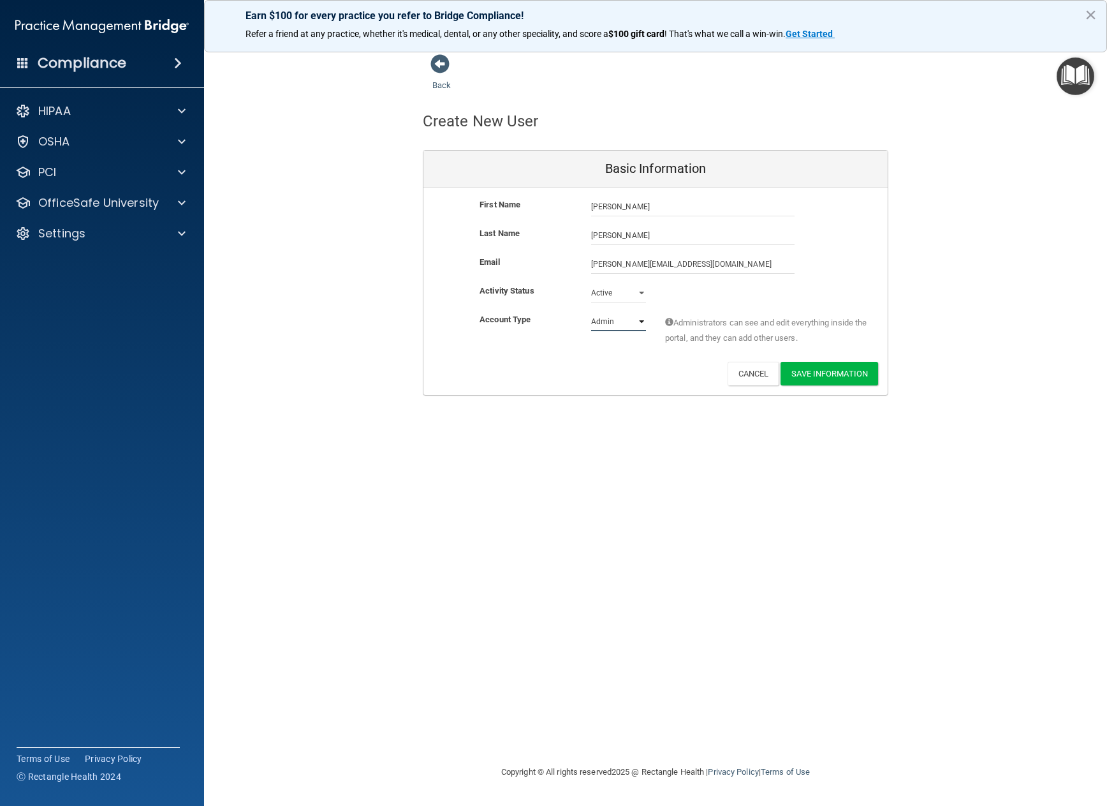
select select "practice_member"
click at [591, 312] on select "Admin Member" at bounding box center [618, 321] width 55 height 19
